Goal: Transaction & Acquisition: Purchase product/service

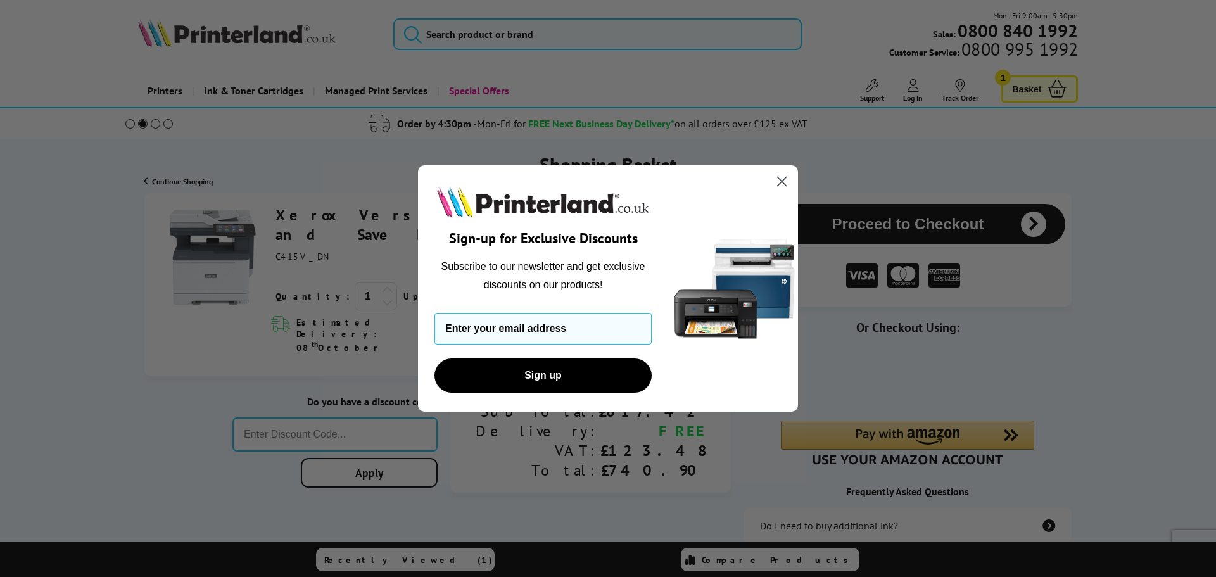
click at [787, 178] on circle "Close dialog" at bounding box center [781, 181] width 21 height 21
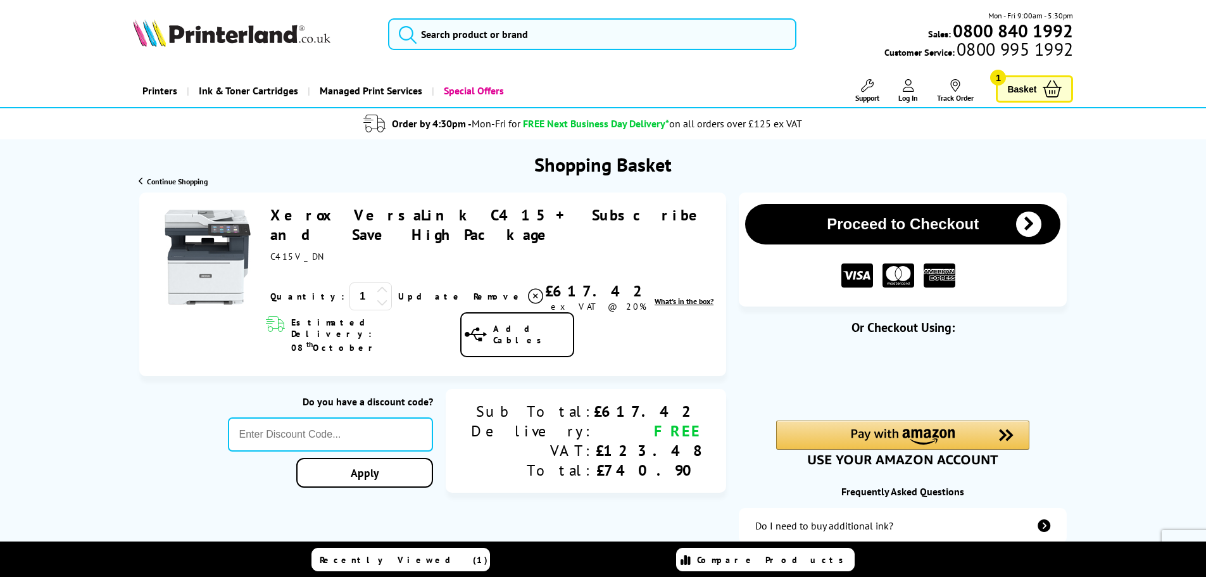
click at [884, 226] on button "Proceed to Checkout" at bounding box center [902, 224] width 315 height 41
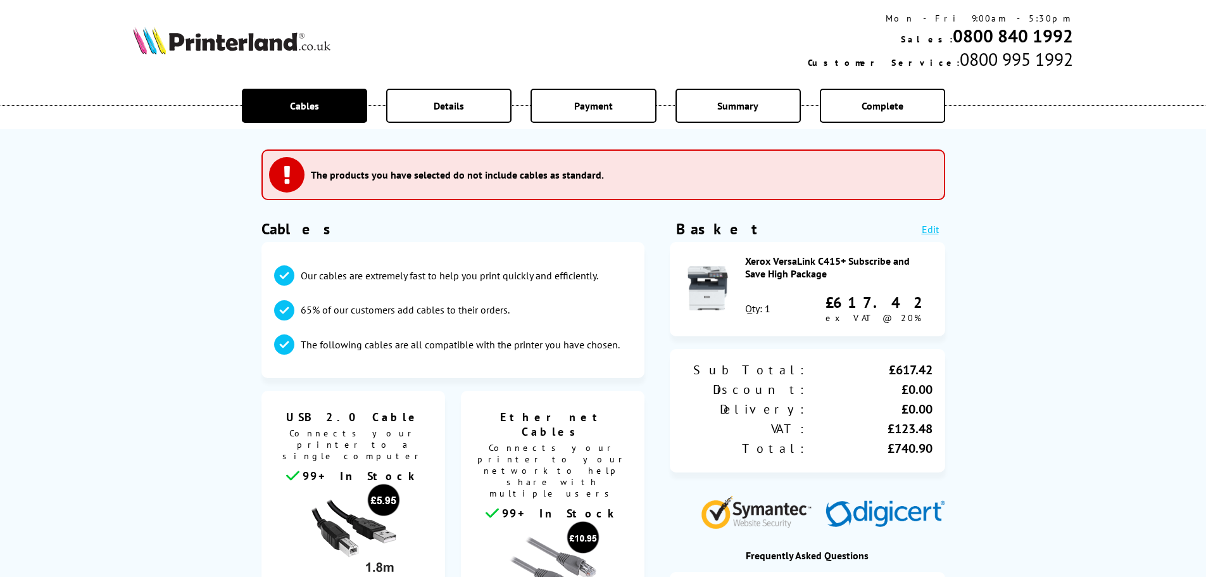
click at [432, 116] on div "Details" at bounding box center [448, 106] width 125 height 34
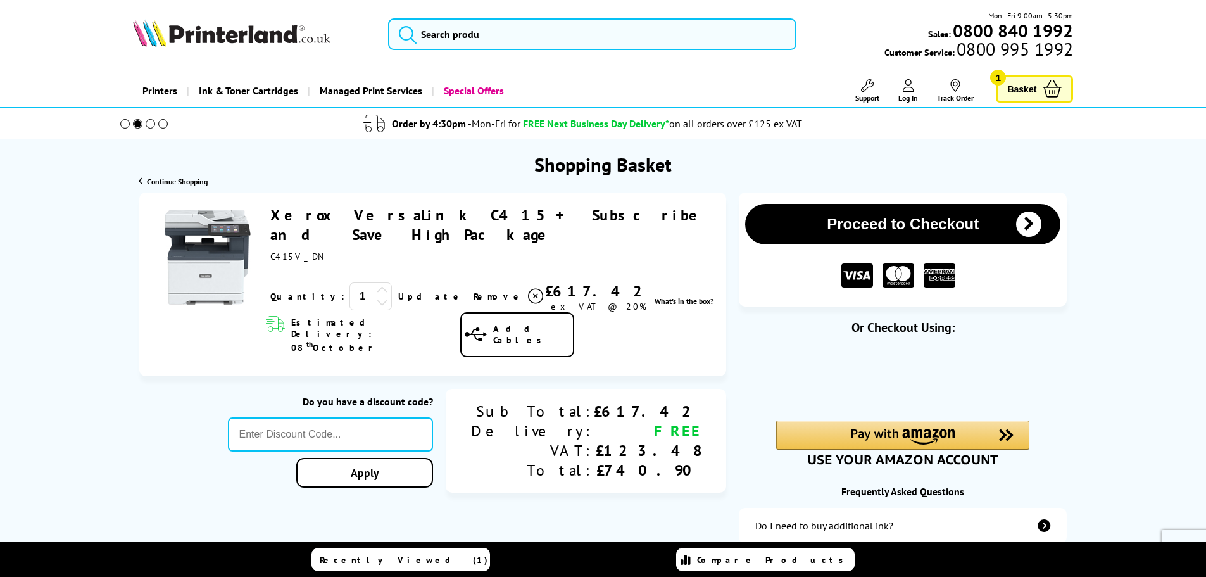
click at [599, 215] on span "+ Subscribe and Save High Package" at bounding box center [490, 224] width 440 height 39
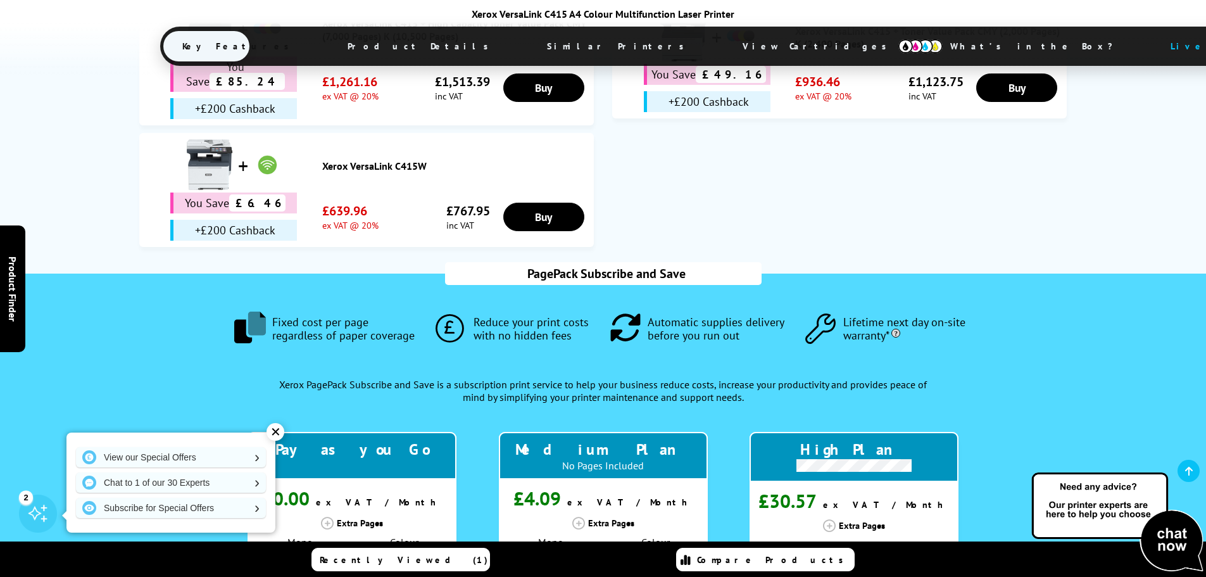
scroll to position [1203, 0]
